Goal: Task Accomplishment & Management: Manage account settings

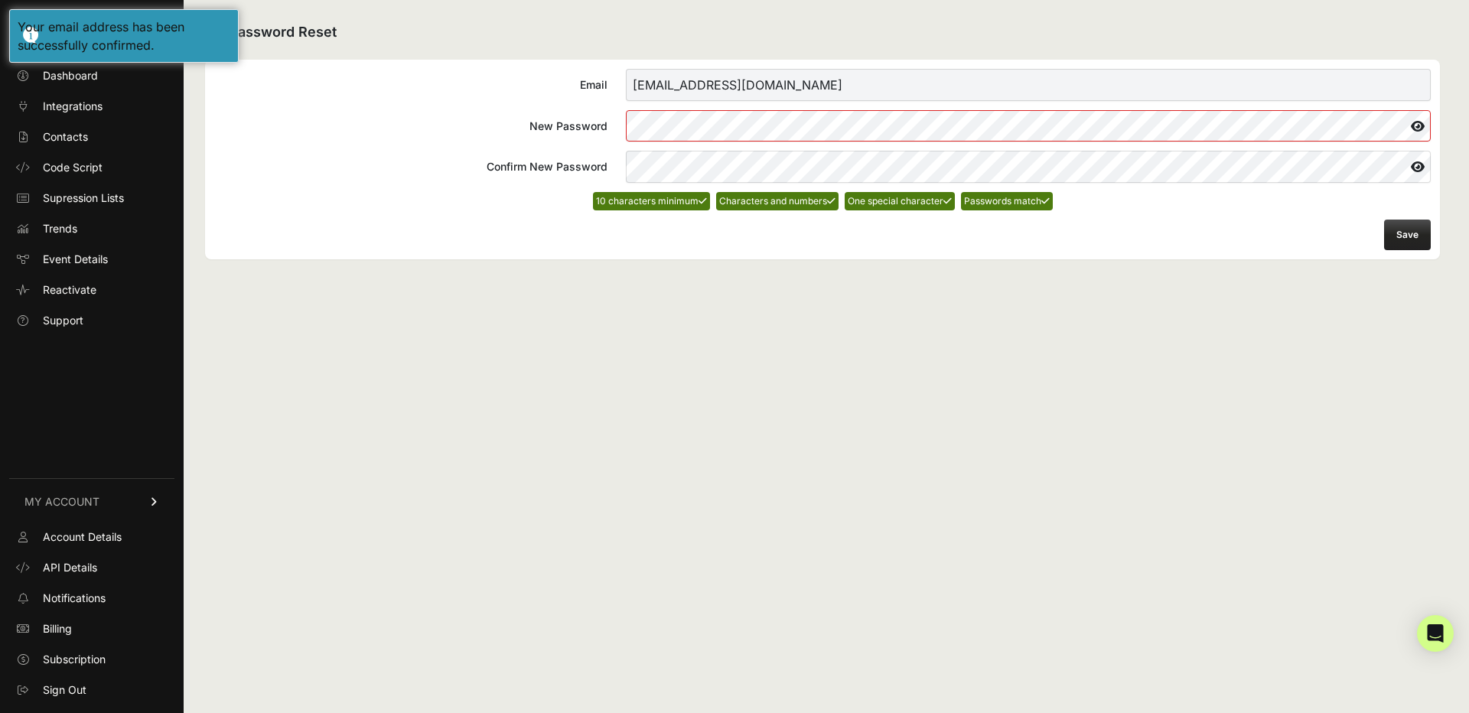
click at [591, 294] on div "Password Reset Email caid+exhale@wavystudios.com New Password Confirm New Passw…" at bounding box center [823, 356] width 1278 height 713
click at [1415, 235] on button "Save" at bounding box center [1407, 235] width 47 height 31
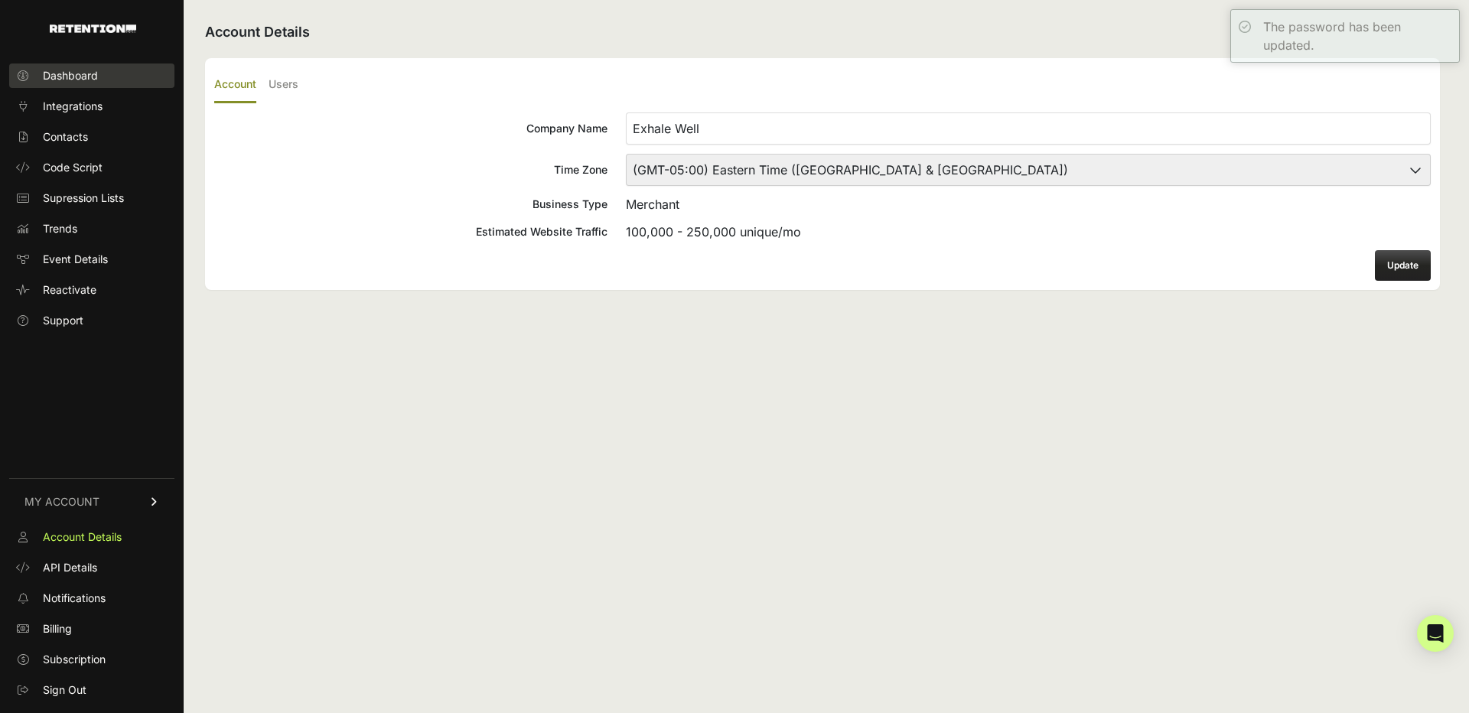
click at [57, 65] on link "Dashboard" at bounding box center [91, 76] width 165 height 24
